Goal: Task Accomplishment & Management: Use online tool/utility

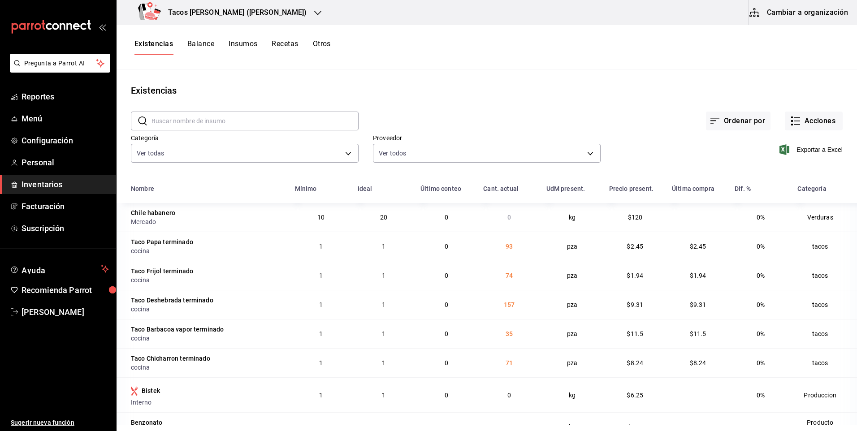
click at [244, 13] on h3 "Tacos [PERSON_NAME] ([PERSON_NAME])" at bounding box center [234, 12] width 146 height 11
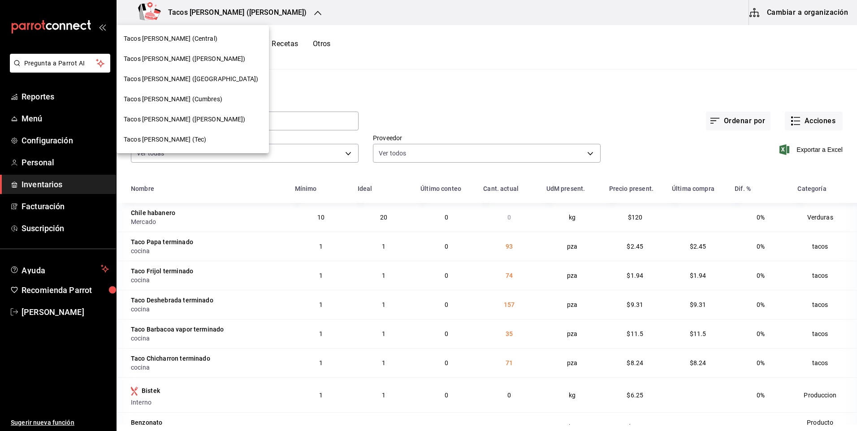
click at [186, 71] on div "Tacos [PERSON_NAME] ([GEOGRAPHIC_DATA])" at bounding box center [193, 79] width 152 height 20
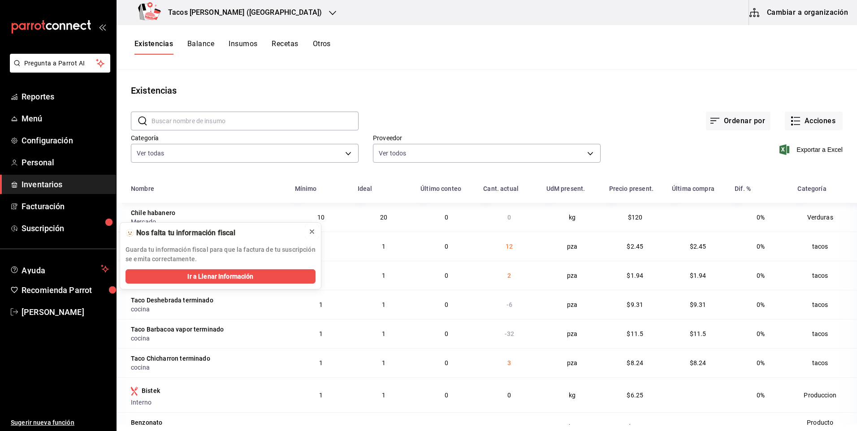
click at [314, 234] on icon at bounding box center [312, 232] width 4 height 4
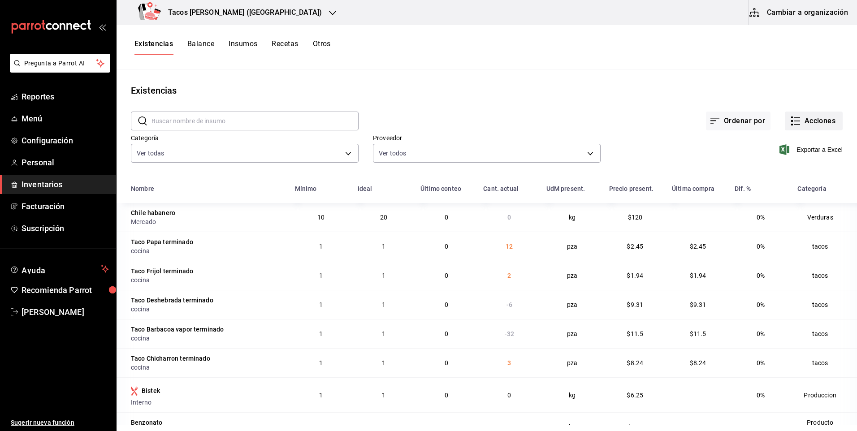
click at [812, 121] on button "Acciones" at bounding box center [814, 121] width 58 height 19
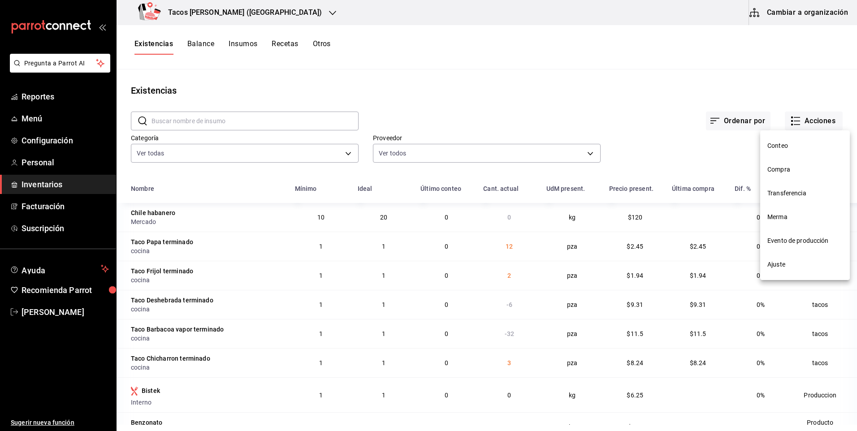
click at [786, 165] on li "Compra" at bounding box center [805, 170] width 90 height 24
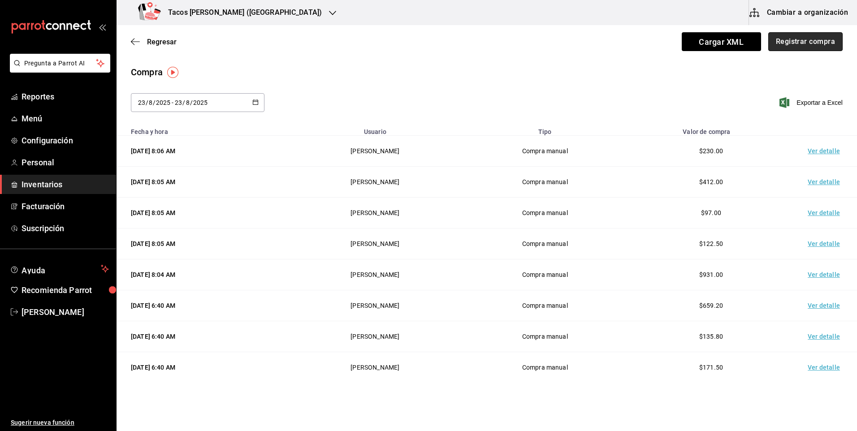
click at [780, 48] on button "Registrar compra" at bounding box center [805, 41] width 74 height 19
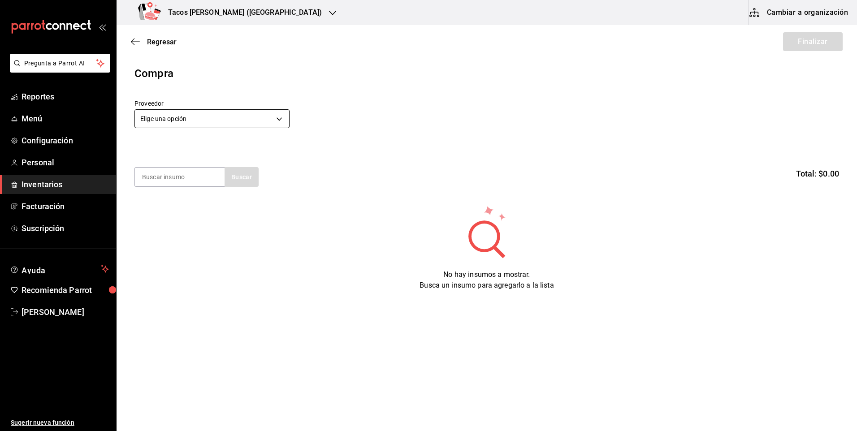
click at [255, 121] on body "Pregunta a Parrot AI Reportes Menú Configuración Personal Inventarios Facturaci…" at bounding box center [428, 190] width 857 height 381
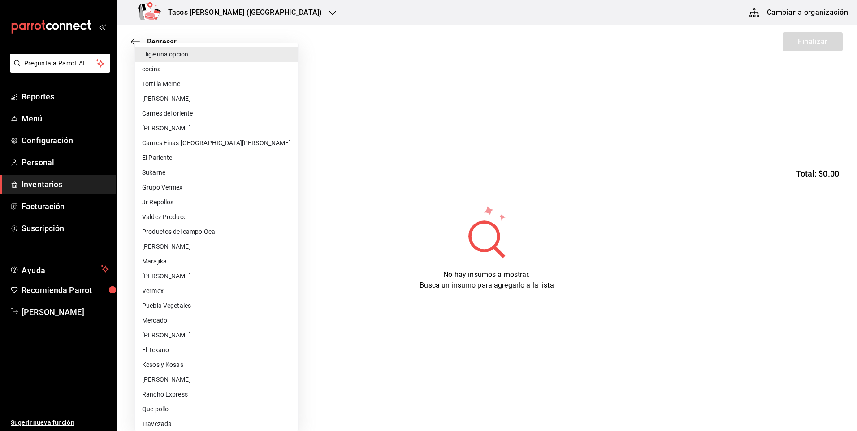
click at [187, 70] on li "cocina" at bounding box center [216, 69] width 163 height 15
type input "237c9a5b-4078-49eb-83ef-23bf52bd7acd"
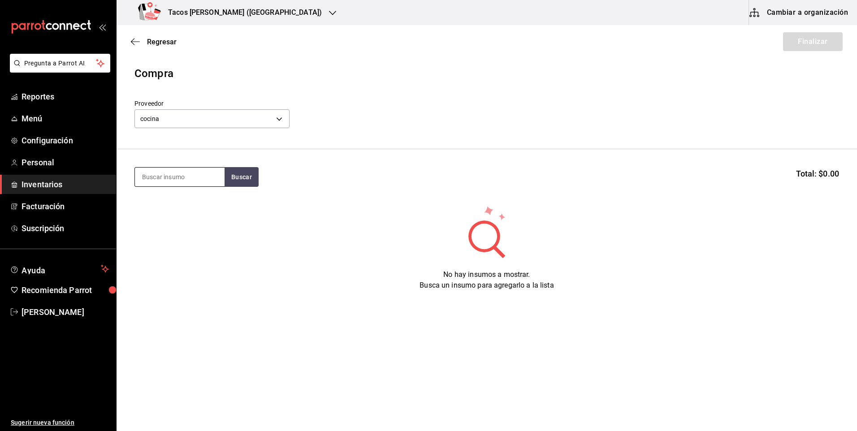
click at [176, 175] on input at bounding box center [180, 177] width 90 height 19
type input "des"
click at [238, 175] on button "Buscar" at bounding box center [242, 177] width 34 height 20
click at [189, 204] on div "Taco Deshebrada terminado" at bounding box center [179, 209] width 75 height 22
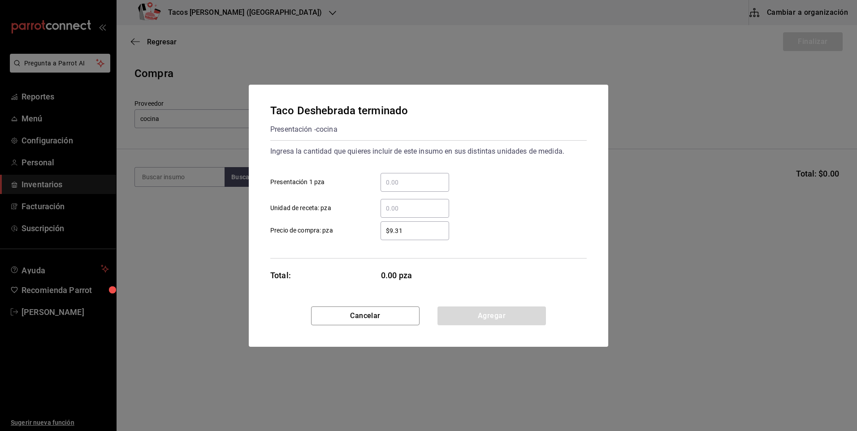
click at [427, 189] on div "​" at bounding box center [415, 182] width 69 height 19
click at [427, 188] on input "​ Presentación 1 pza" at bounding box center [415, 182] width 69 height 11
type input "40"
click at [484, 321] on button "Agregar" at bounding box center [492, 316] width 108 height 19
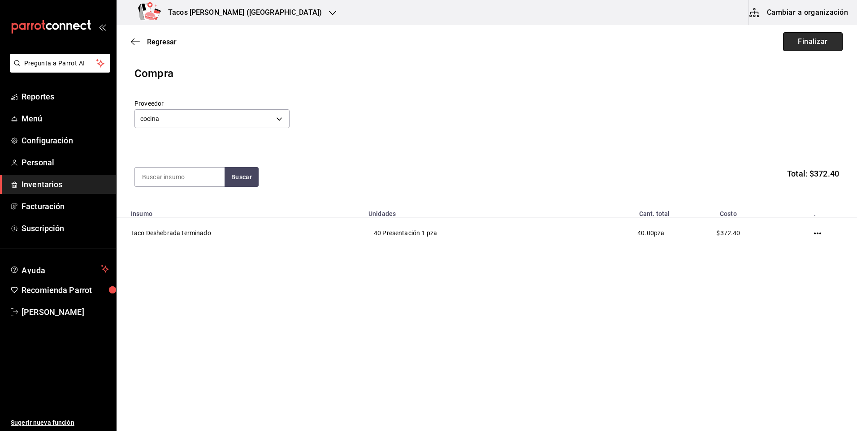
click at [812, 47] on button "Finalizar" at bounding box center [813, 41] width 60 height 19
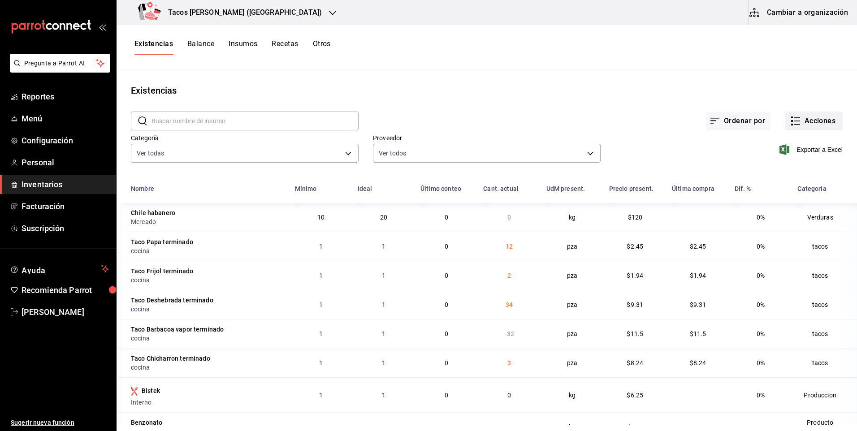
click at [805, 121] on button "Acciones" at bounding box center [814, 121] width 58 height 19
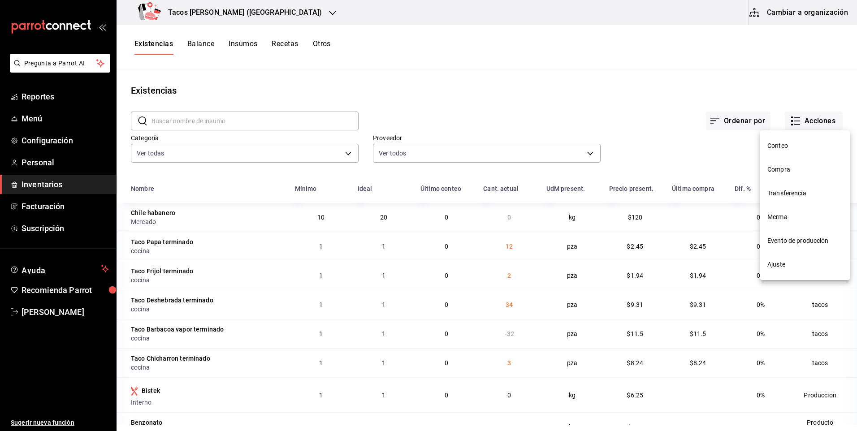
click at [786, 174] on li "Compra" at bounding box center [805, 170] width 90 height 24
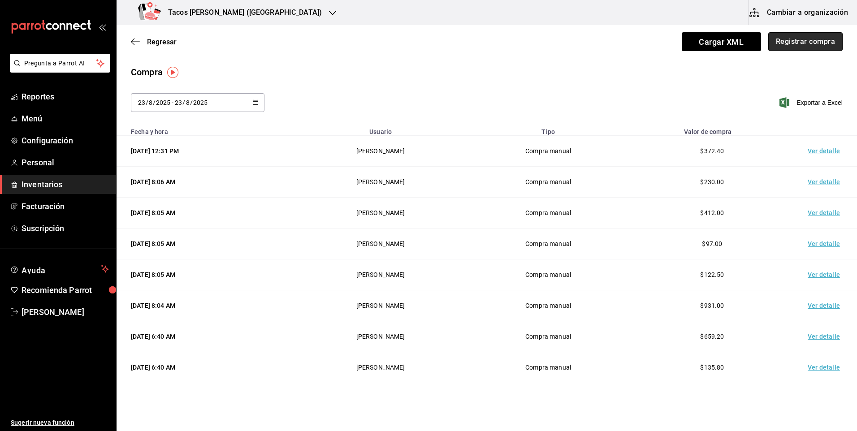
click at [792, 46] on button "Registrar compra" at bounding box center [805, 41] width 74 height 19
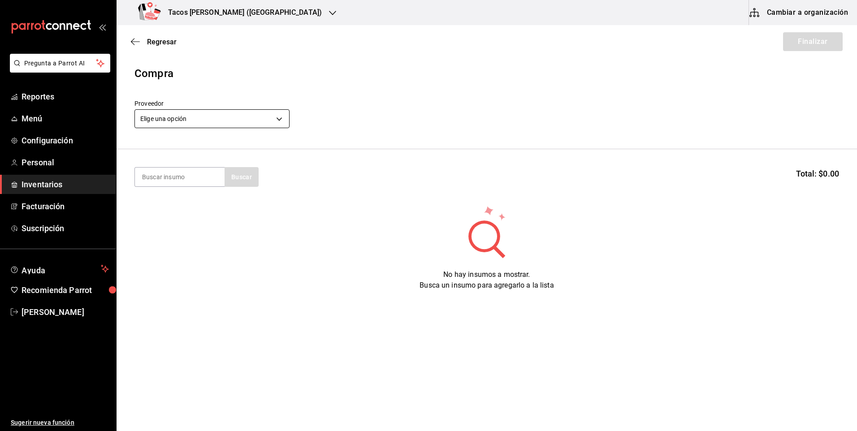
click at [260, 125] on body "Pregunta a Parrot AI Reportes Menú Configuración Personal Inventarios Facturaci…" at bounding box center [428, 190] width 857 height 381
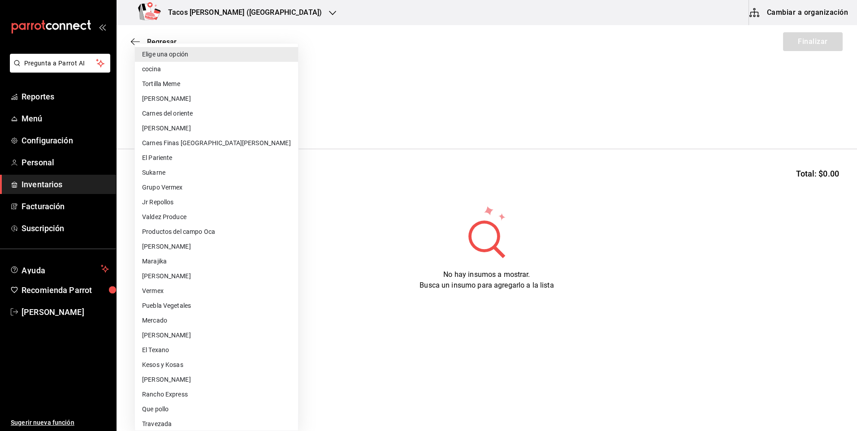
click at [156, 69] on li "cocina" at bounding box center [216, 69] width 163 height 15
type input "237c9a5b-4078-49eb-83ef-23bf52bd7acd"
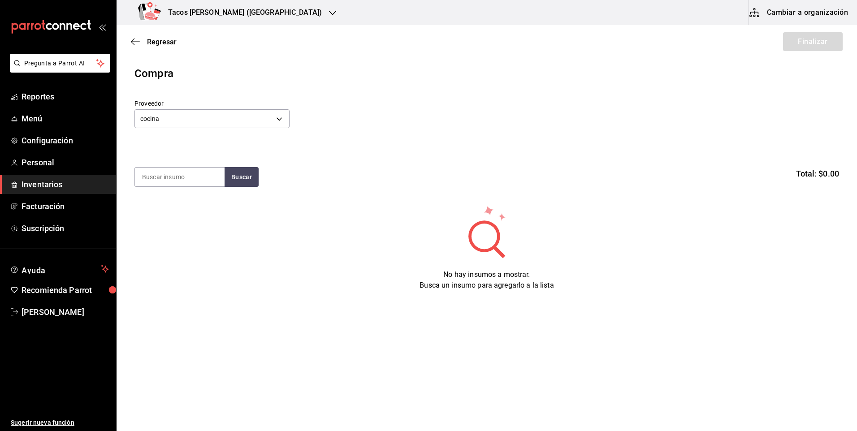
click at [189, 187] on section "Buscar Total: $0.00" at bounding box center [487, 177] width 741 height 56
click at [196, 177] on input at bounding box center [180, 177] width 90 height 19
type input "papa"
click at [157, 201] on div "Taco Papa terminado" at bounding box center [176, 203] width 69 height 11
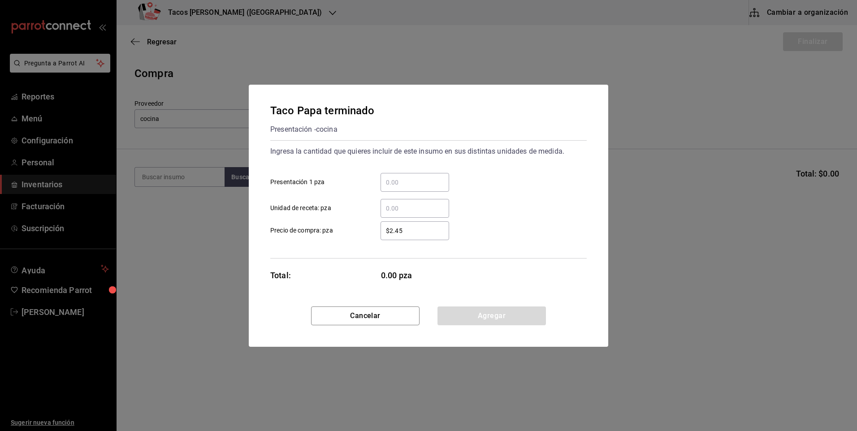
click at [414, 184] on input "​ Presentación 1 pza" at bounding box center [415, 182] width 69 height 11
type input "30"
click at [490, 324] on button "Agregar" at bounding box center [492, 316] width 108 height 19
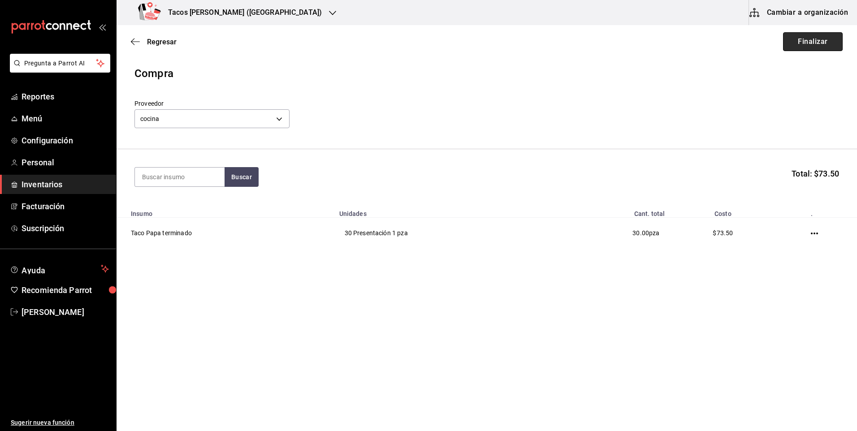
click at [809, 50] on button "Finalizar" at bounding box center [813, 41] width 60 height 19
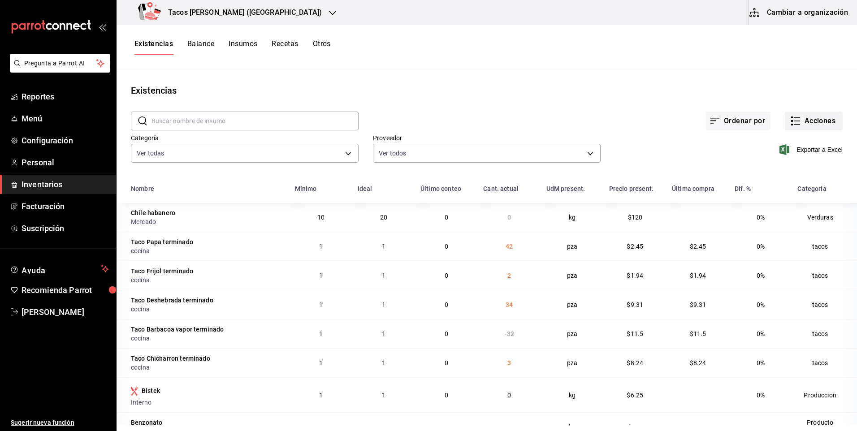
click at [813, 122] on button "Acciones" at bounding box center [814, 121] width 58 height 19
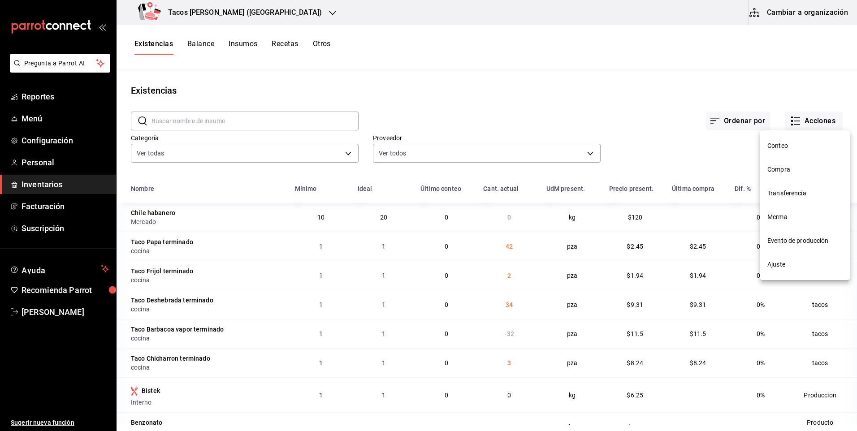
click at [784, 173] on span "Compra" at bounding box center [804, 169] width 75 height 9
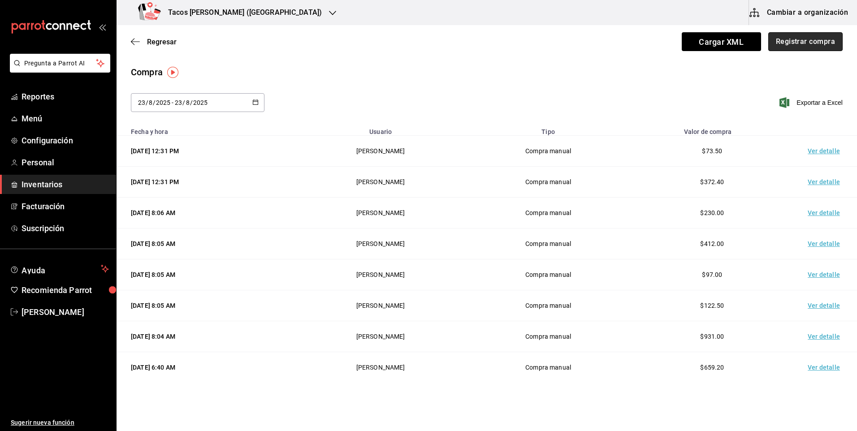
click at [806, 43] on button "Registrar compra" at bounding box center [805, 41] width 74 height 19
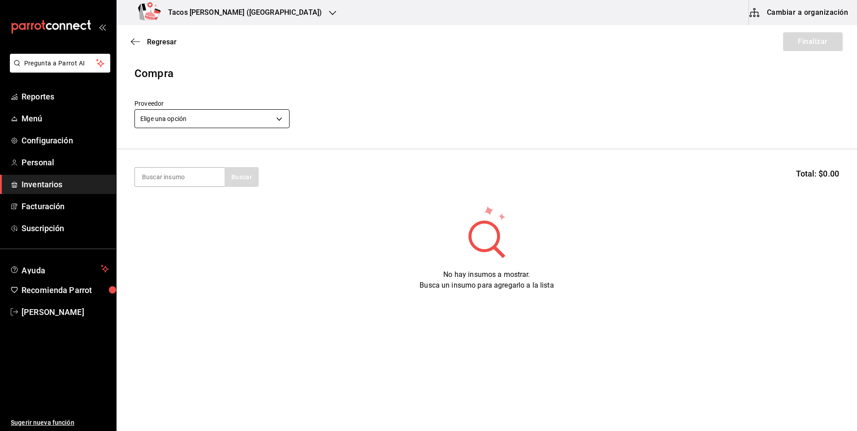
click at [198, 119] on body "Pregunta a Parrot AI Reportes Menú Configuración Personal Inventarios Facturaci…" at bounding box center [428, 190] width 857 height 381
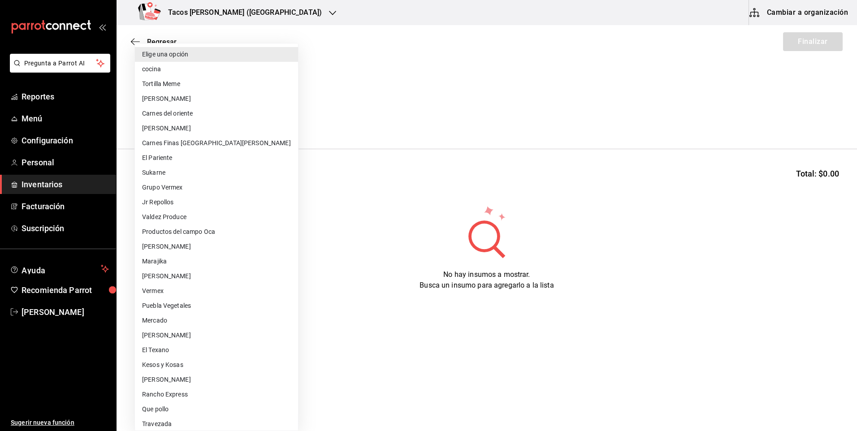
click at [206, 71] on li "cocina" at bounding box center [216, 69] width 163 height 15
type input "237c9a5b-4078-49eb-83ef-23bf52bd7acd"
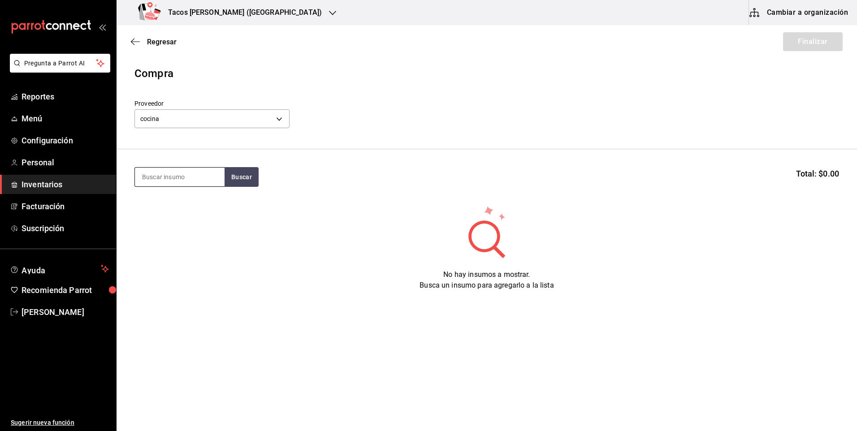
click at [182, 183] on input at bounding box center [180, 177] width 90 height 19
type input "fri"
click at [248, 186] on button "Buscar" at bounding box center [242, 177] width 34 height 20
click at [181, 217] on div "Presentación - cocina" at bounding box center [176, 212] width 69 height 9
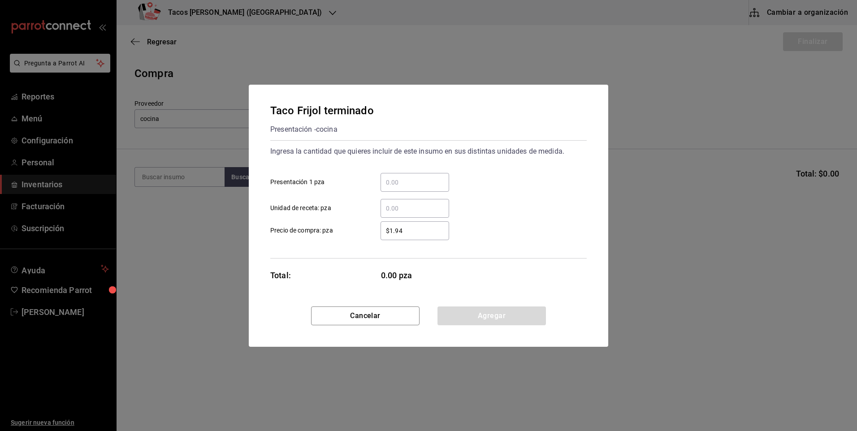
click at [407, 177] on input "​ Presentación 1 pza" at bounding box center [415, 182] width 69 height 11
type input "30"
click at [474, 313] on button "Agregar" at bounding box center [492, 316] width 108 height 19
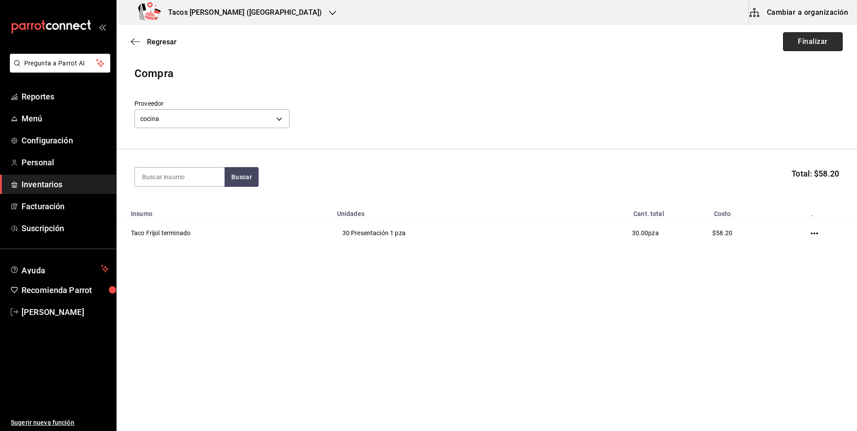
click at [807, 46] on button "Finalizar" at bounding box center [813, 41] width 60 height 19
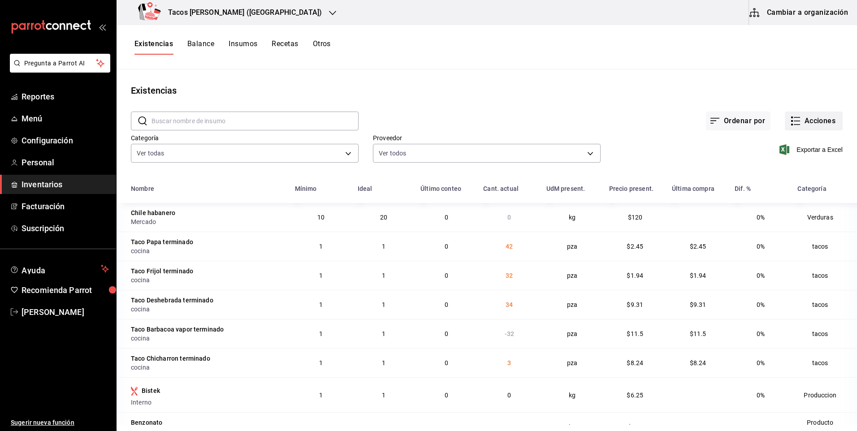
click at [804, 121] on button "Acciones" at bounding box center [814, 121] width 58 height 19
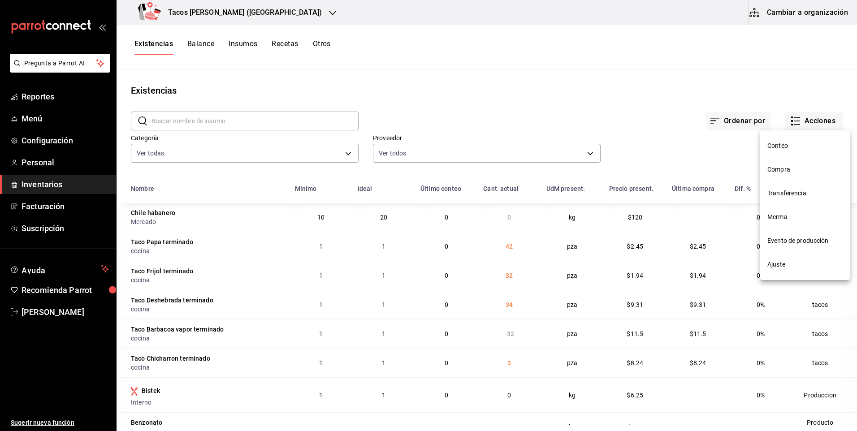
click at [779, 168] on span "Compra" at bounding box center [804, 169] width 75 height 9
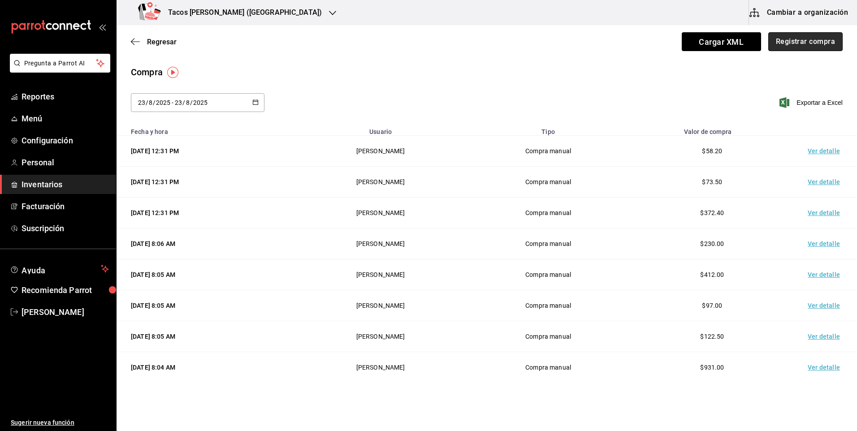
click at [780, 47] on button "Registrar compra" at bounding box center [805, 41] width 74 height 19
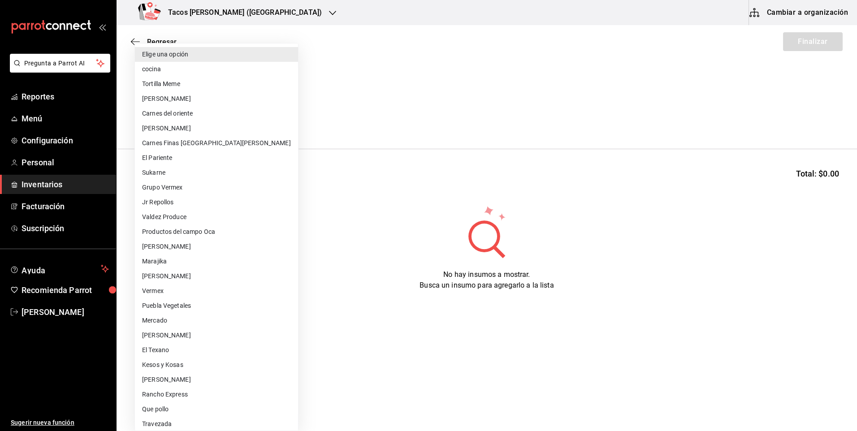
click at [228, 127] on body "Pregunta a Parrot AI Reportes Menú Configuración Personal Inventarios Facturaci…" at bounding box center [428, 190] width 857 height 381
click at [215, 73] on li "cocina" at bounding box center [216, 69] width 163 height 15
type input "237c9a5b-4078-49eb-83ef-23bf52bd7acd"
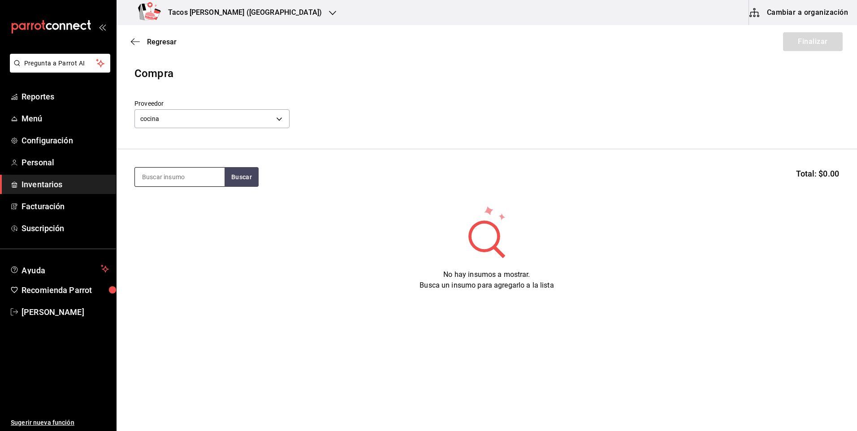
click at [187, 174] on input at bounding box center [180, 177] width 90 height 19
type input "chi"
click at [244, 175] on button "Buscar" at bounding box center [242, 177] width 34 height 20
click at [177, 210] on div "Taco Chicharron terminado" at bounding box center [179, 209] width 75 height 22
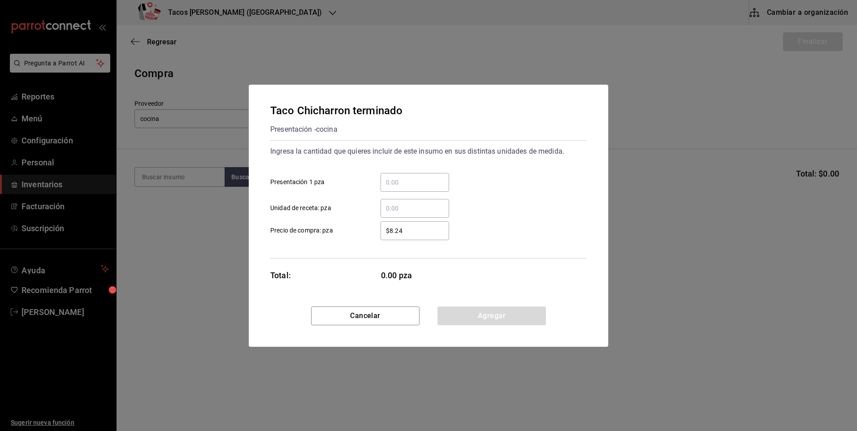
click at [424, 180] on input "​ Presentación 1 pza" at bounding box center [415, 182] width 69 height 11
type input "30"
click at [468, 317] on button "Agregar" at bounding box center [492, 316] width 108 height 19
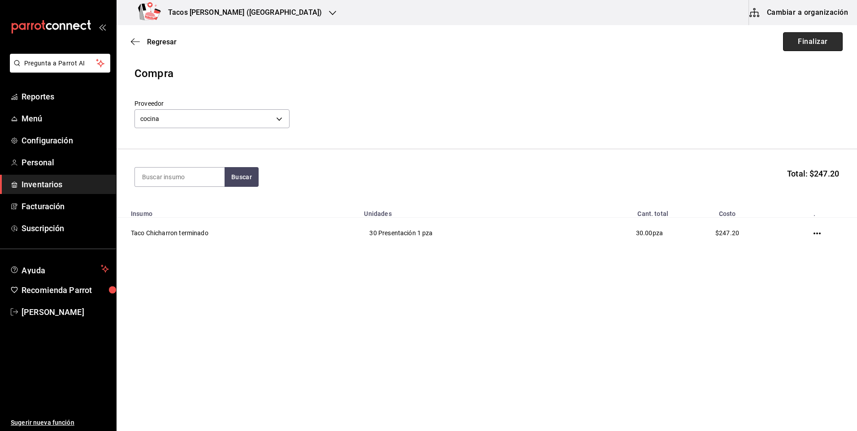
click at [808, 39] on button "Finalizar" at bounding box center [813, 41] width 60 height 19
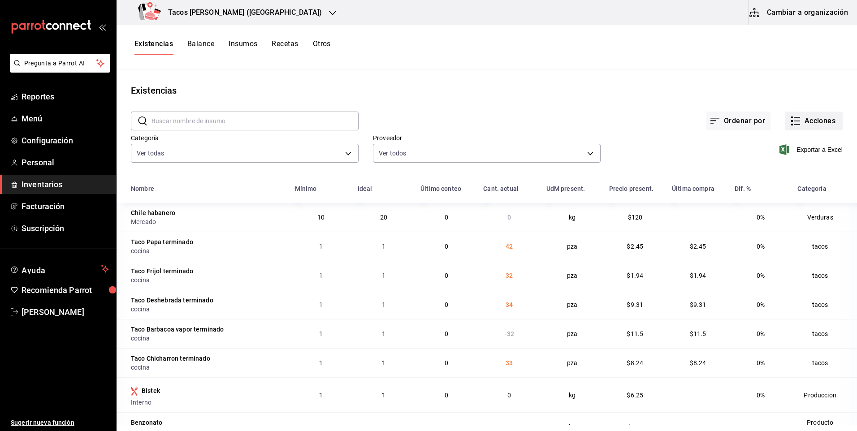
click at [793, 119] on button "Acciones" at bounding box center [814, 121] width 58 height 19
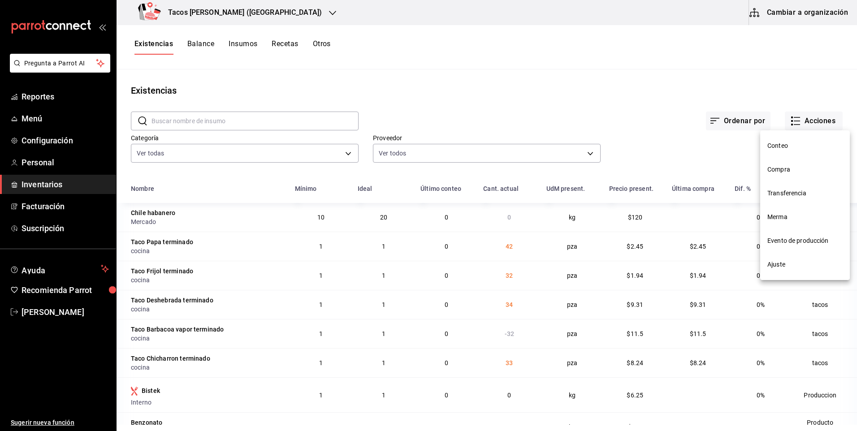
click at [783, 175] on li "Compra" at bounding box center [805, 170] width 90 height 24
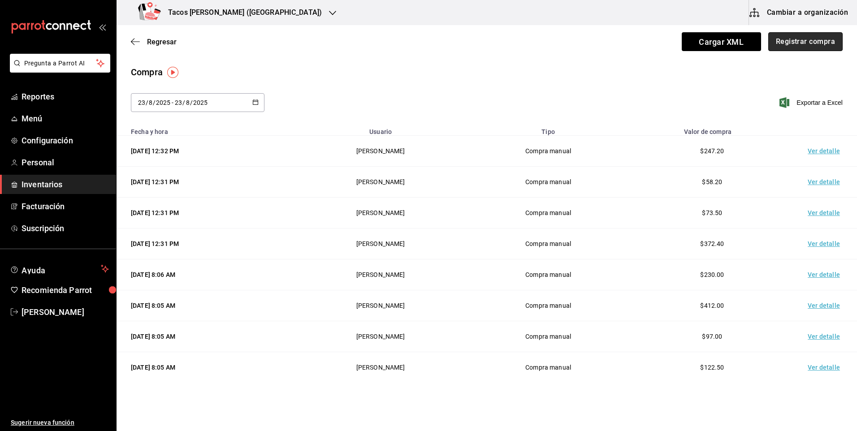
click at [784, 48] on button "Registrar compra" at bounding box center [805, 41] width 74 height 19
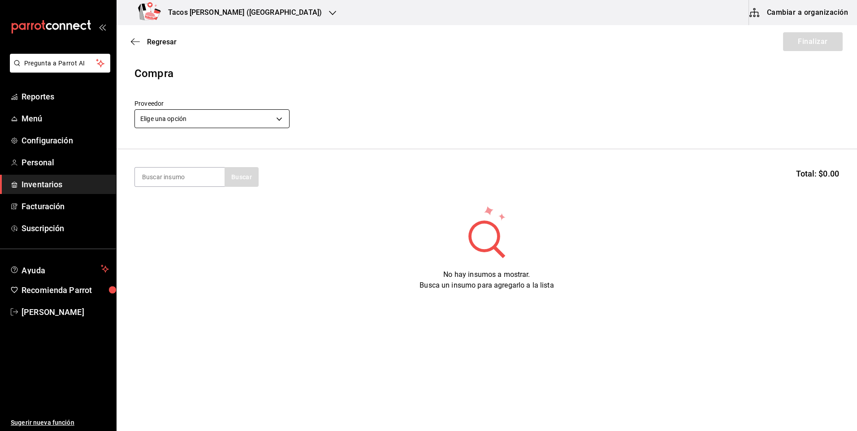
click at [241, 114] on body "Pregunta a Parrot AI Reportes Menú Configuración Personal Inventarios Facturaci…" at bounding box center [428, 190] width 857 height 381
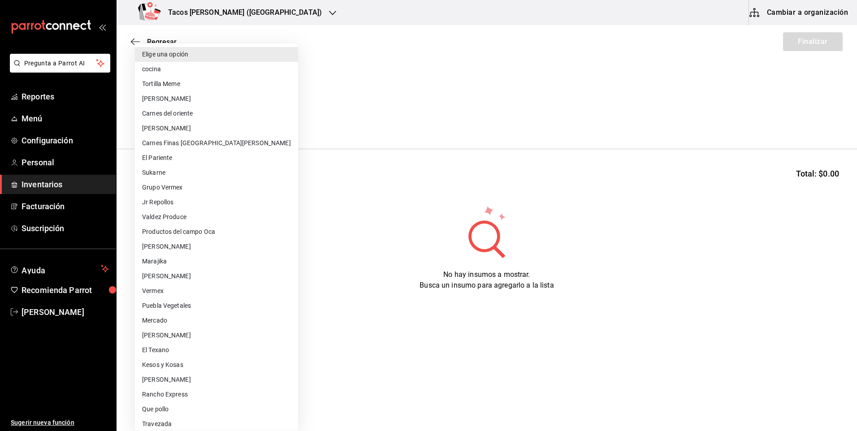
click at [177, 69] on li "cocina" at bounding box center [216, 69] width 163 height 15
type input "237c9a5b-4078-49eb-83ef-23bf52bd7acd"
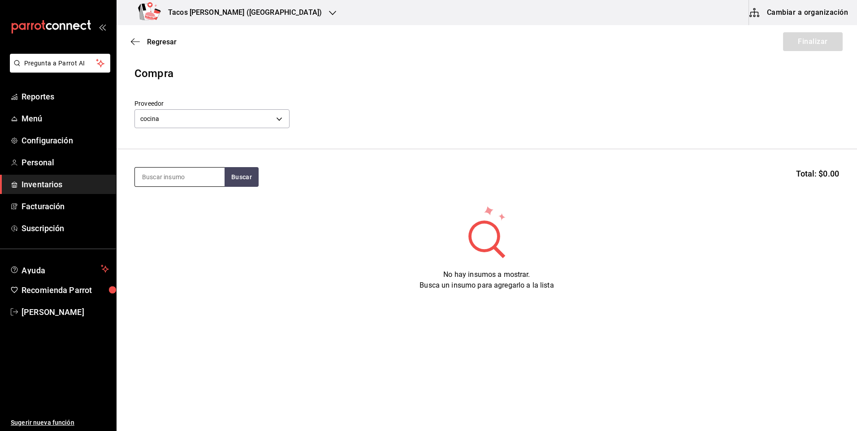
click at [195, 171] on input at bounding box center [180, 177] width 90 height 19
type input "barb"
click at [240, 178] on button "Buscar" at bounding box center [242, 177] width 34 height 20
click at [199, 212] on div "Taco Barbacoa vapor terminado" at bounding box center [179, 209] width 75 height 22
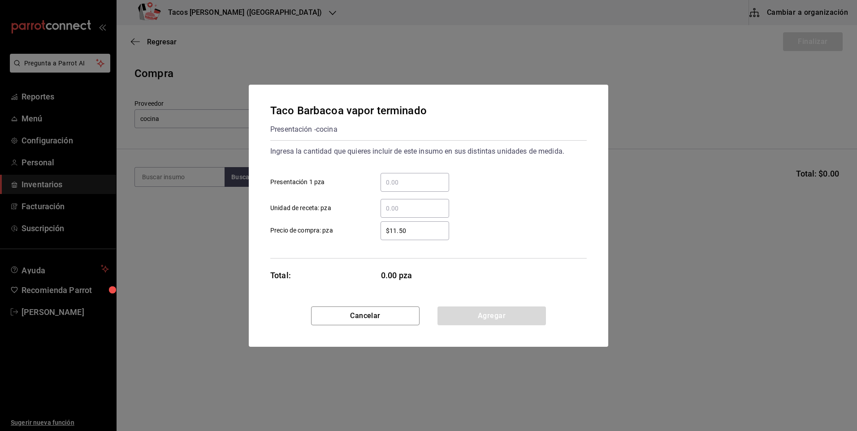
click at [423, 184] on input "​ Presentación 1 pza" at bounding box center [415, 182] width 69 height 11
type input "42"
click at [534, 324] on button "Agregar" at bounding box center [492, 316] width 108 height 19
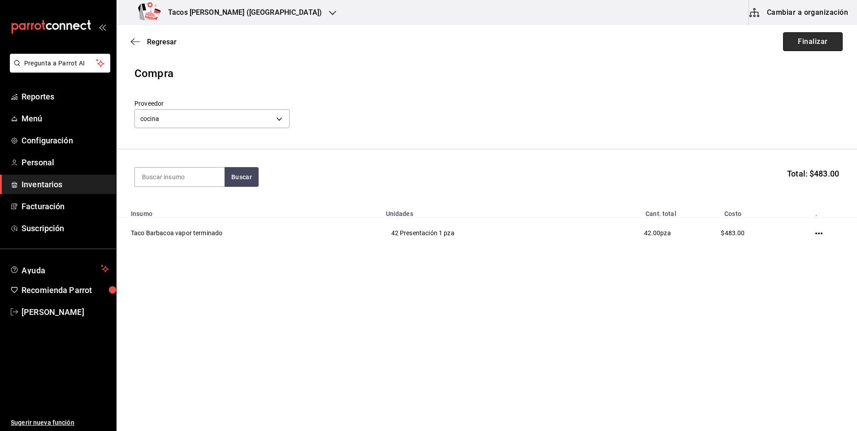
click at [828, 33] on button "Finalizar" at bounding box center [813, 41] width 60 height 19
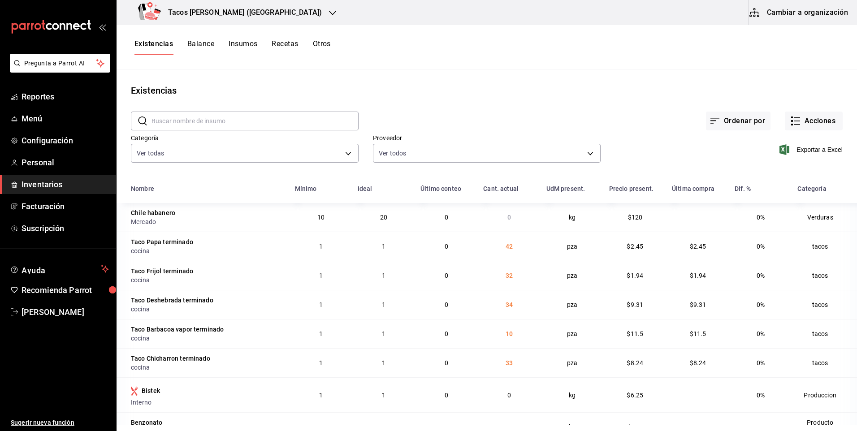
click at [186, 12] on h3 "Tacos don Pedro (Cordillera)" at bounding box center [241, 12] width 161 height 11
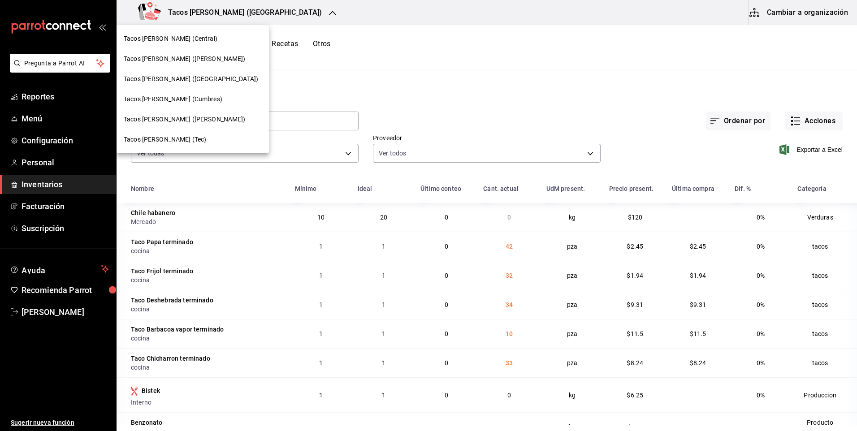
click at [186, 56] on span "Tacos [PERSON_NAME] ([PERSON_NAME])" at bounding box center [185, 58] width 122 height 9
